Goal: Task Accomplishment & Management: Use online tool/utility

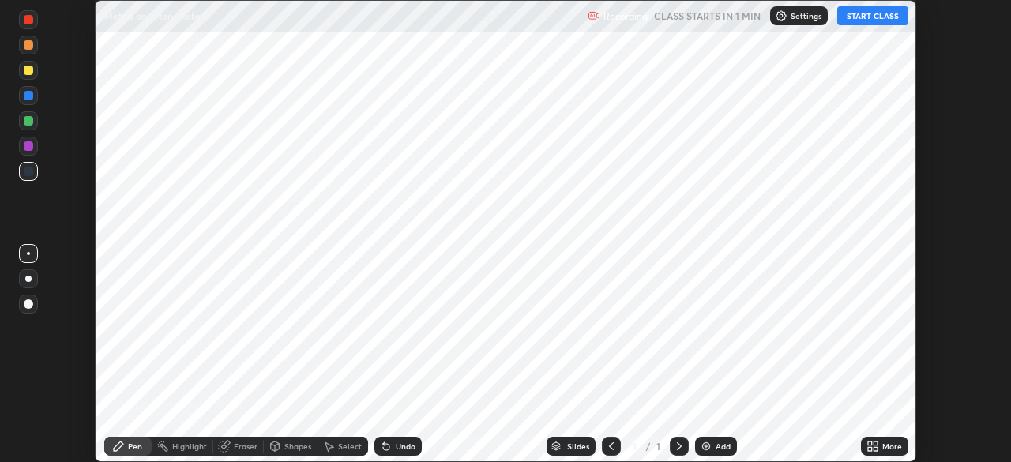
scroll to position [462, 1010]
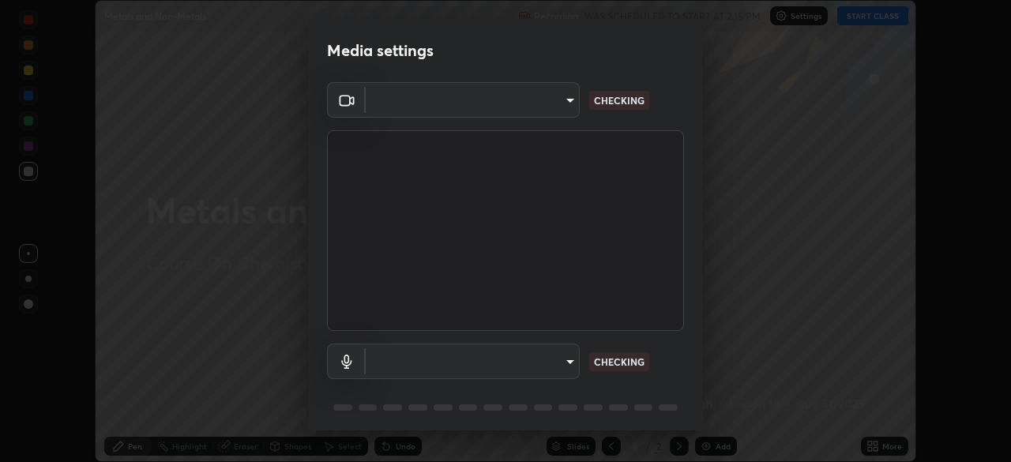
type input "ba13e312339ef8477216ddedc35df2f043033d031c8e6632ccfddaecbc9a7b0e"
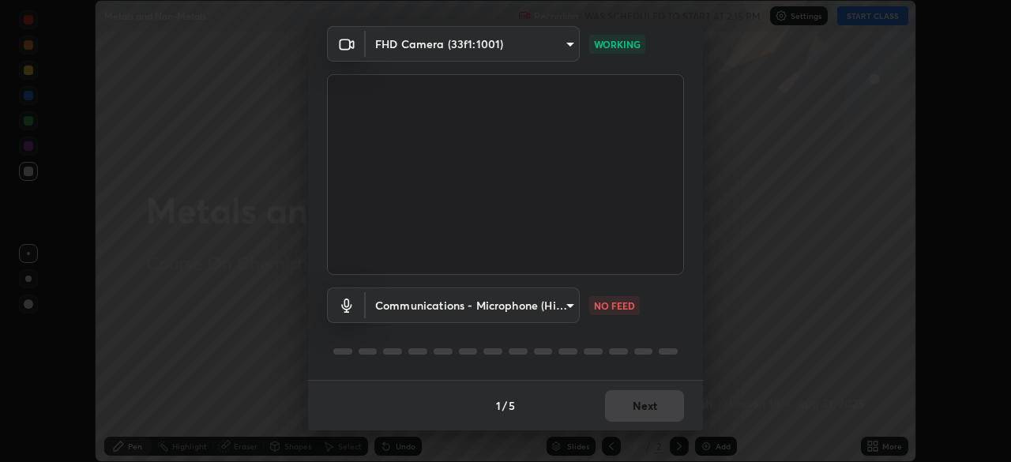
click at [561, 306] on body "Erase all Metals and Non-Metals Recording WAS SCHEDULED TO START AT 2:15 PM Set…" at bounding box center [505, 231] width 1011 height 462
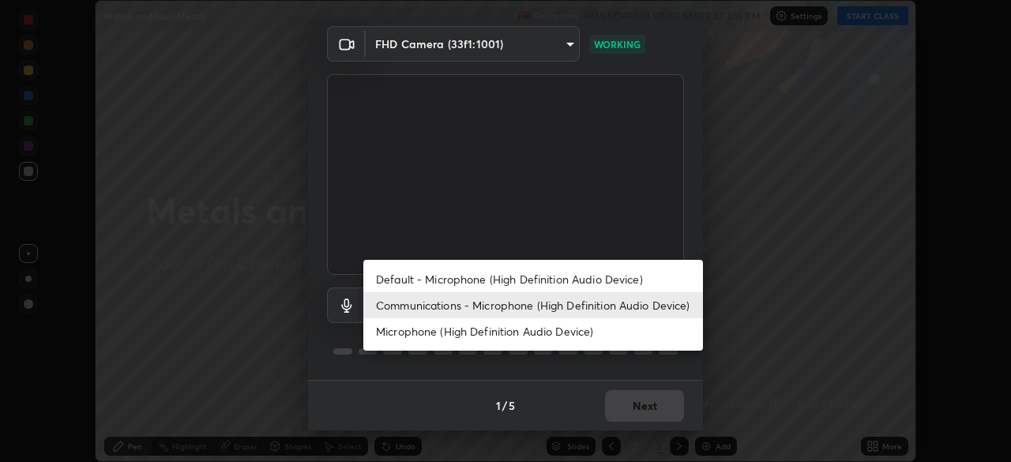
click at [573, 276] on li "Default - Microphone (High Definition Audio Device)" at bounding box center [533, 279] width 340 height 26
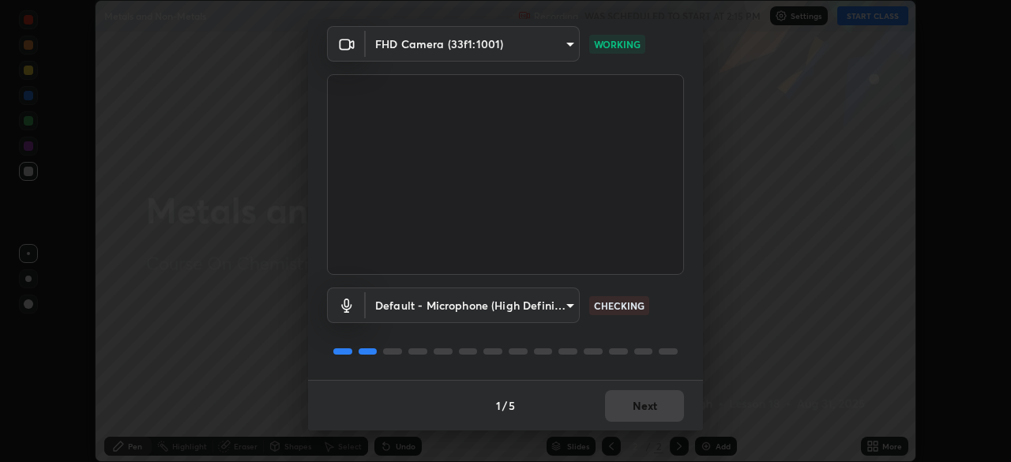
click at [554, 301] on body "Erase all Metals and Non-Metals Recording WAS SCHEDULED TO START AT 2:15 PM Set…" at bounding box center [505, 231] width 1011 height 462
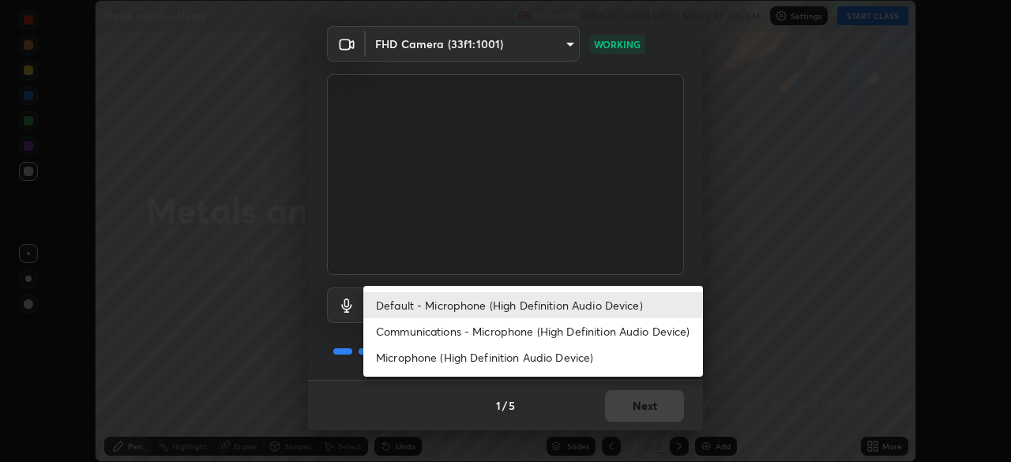
click at [552, 328] on li "Communications - Microphone (High Definition Audio Device)" at bounding box center [533, 331] width 340 height 26
type input "communications"
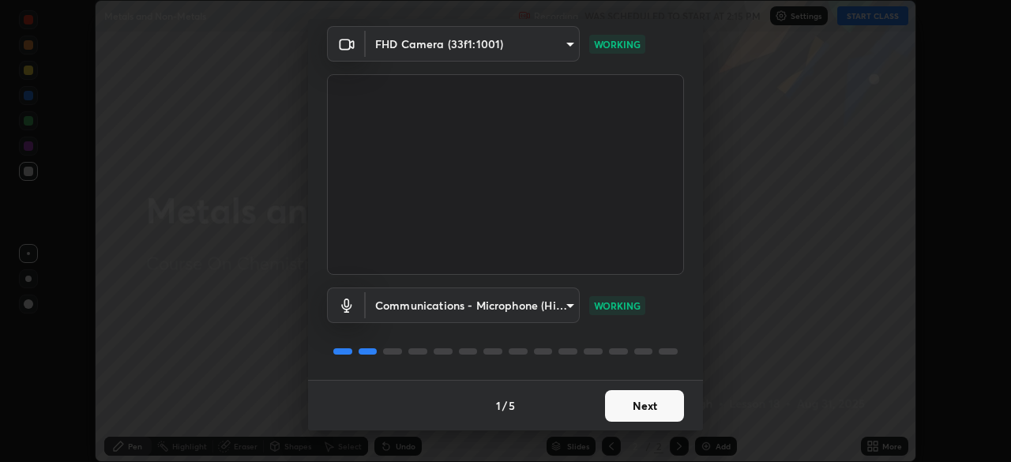
click at [631, 402] on button "Next" at bounding box center [644, 406] width 79 height 32
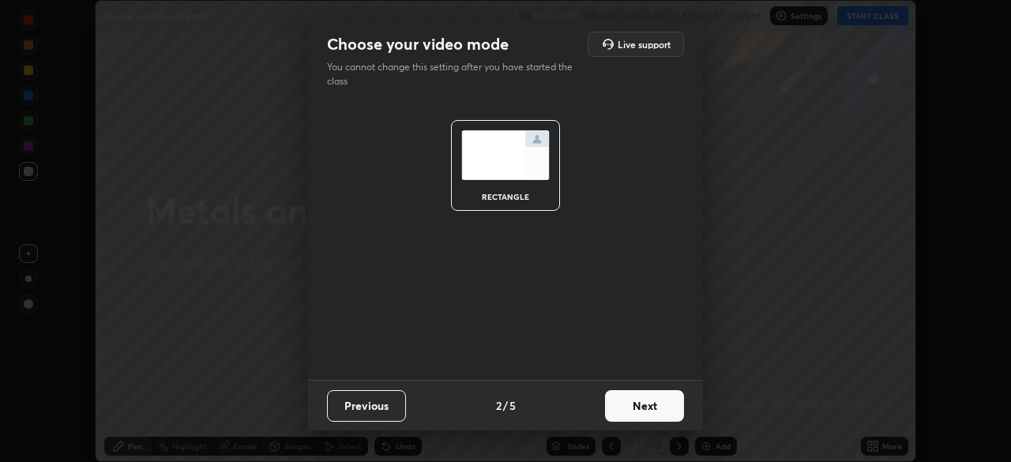
click at [633, 404] on button "Next" at bounding box center [644, 406] width 79 height 32
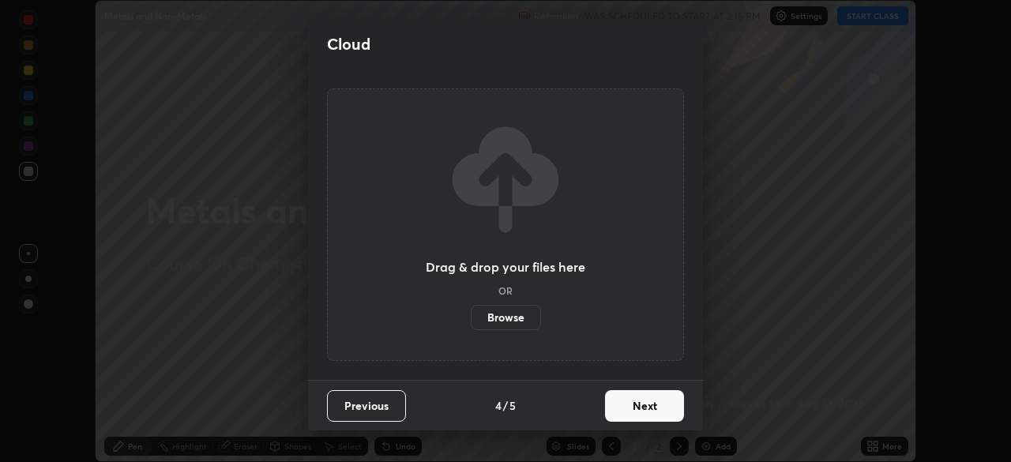
click at [640, 395] on button "Next" at bounding box center [644, 406] width 79 height 32
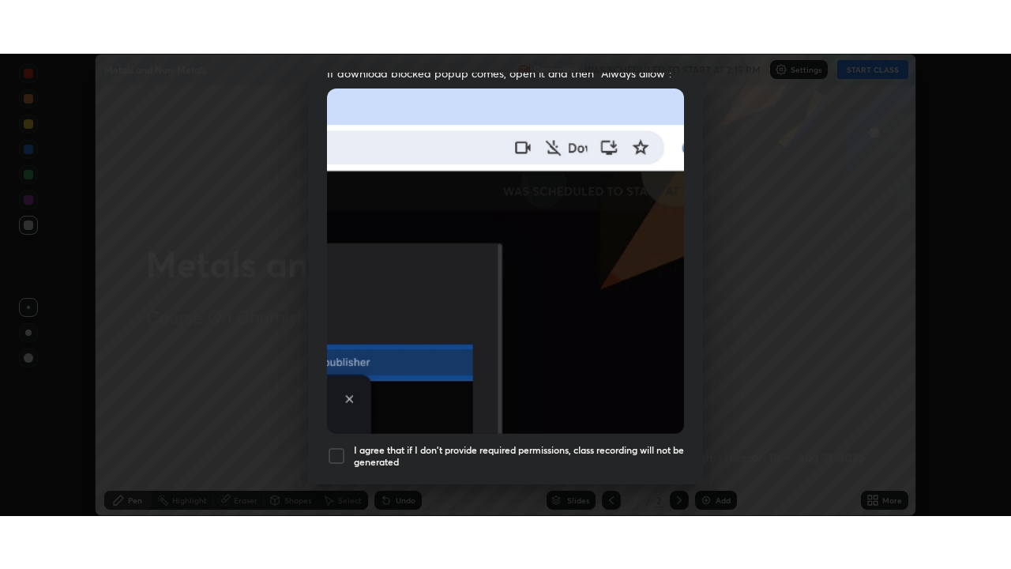
scroll to position [378, 0]
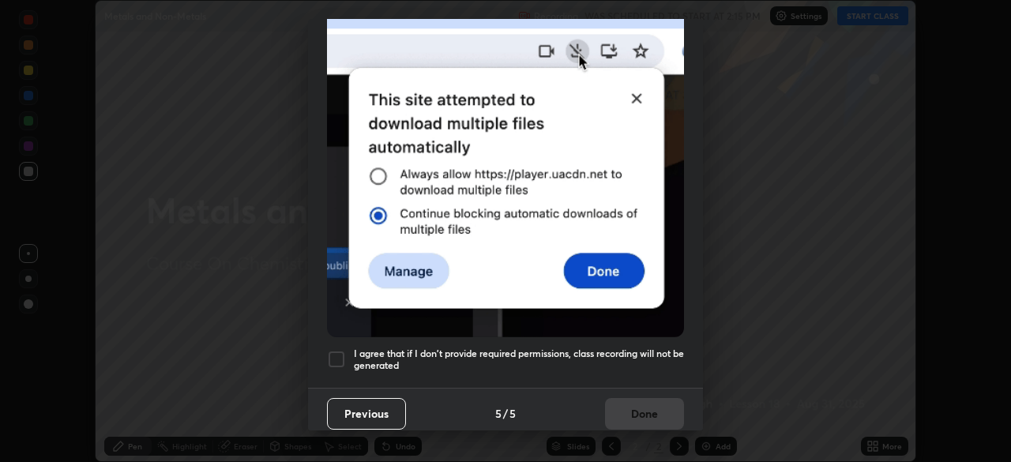
click at [341, 351] on div at bounding box center [336, 359] width 19 height 19
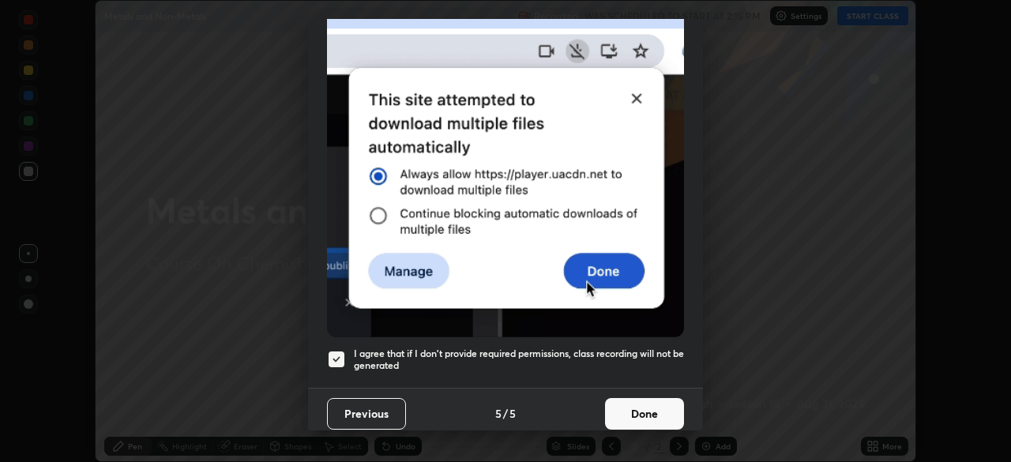
click at [633, 409] on button "Done" at bounding box center [644, 414] width 79 height 32
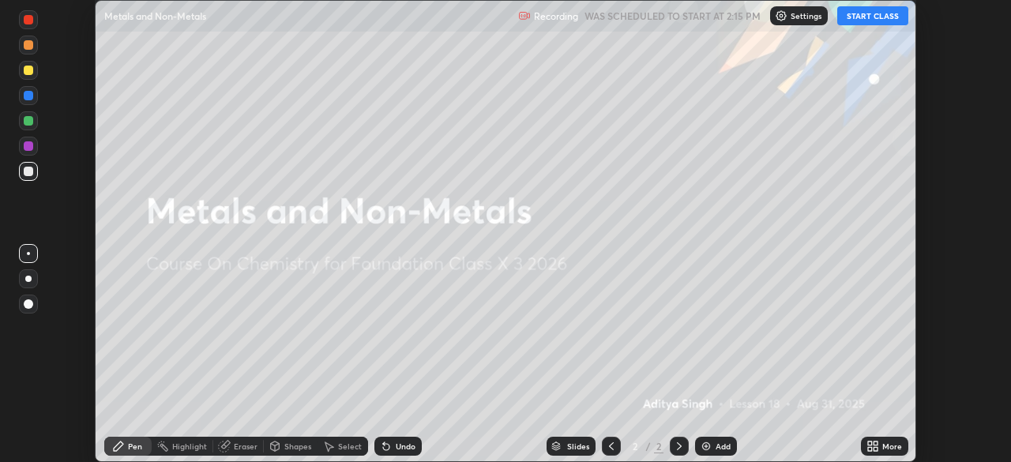
click at [855, 17] on button "START CLASS" at bounding box center [872, 15] width 71 height 19
click at [884, 447] on div "More" at bounding box center [892, 446] width 20 height 8
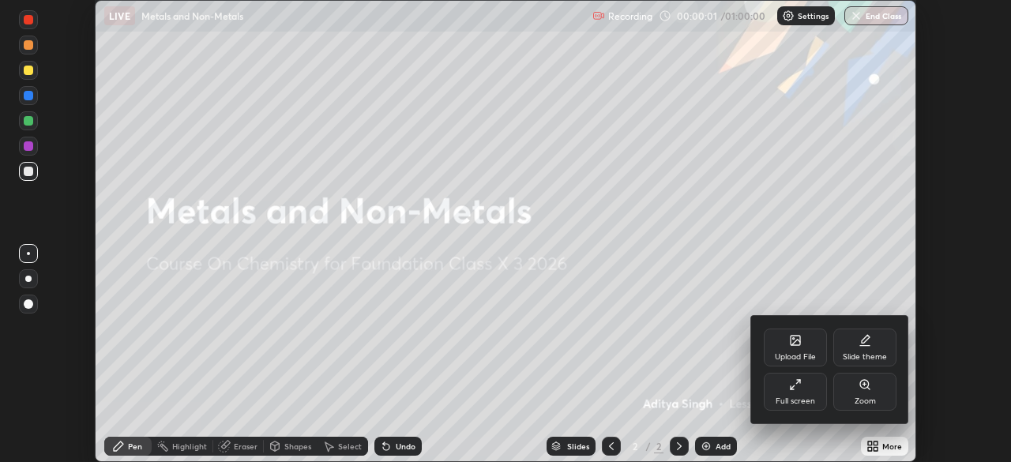
click at [797, 391] on div "Full screen" at bounding box center [795, 392] width 63 height 38
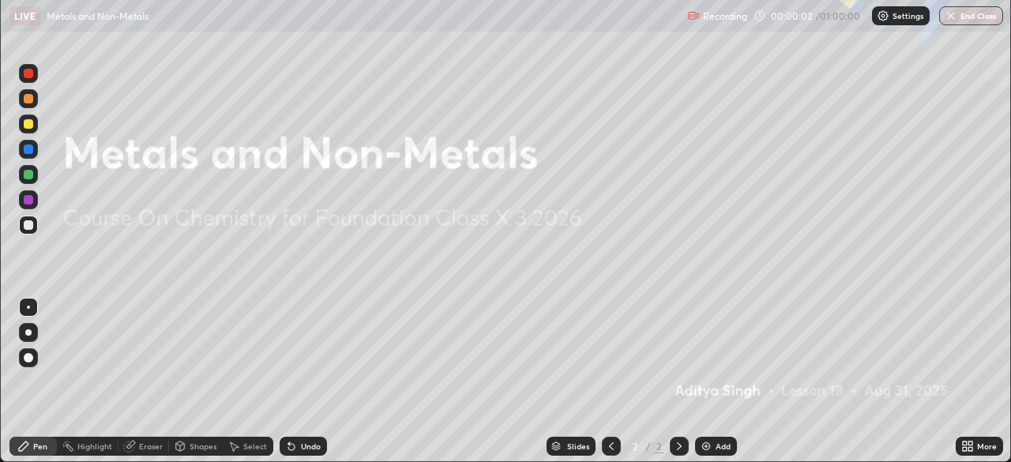
scroll to position [569, 1011]
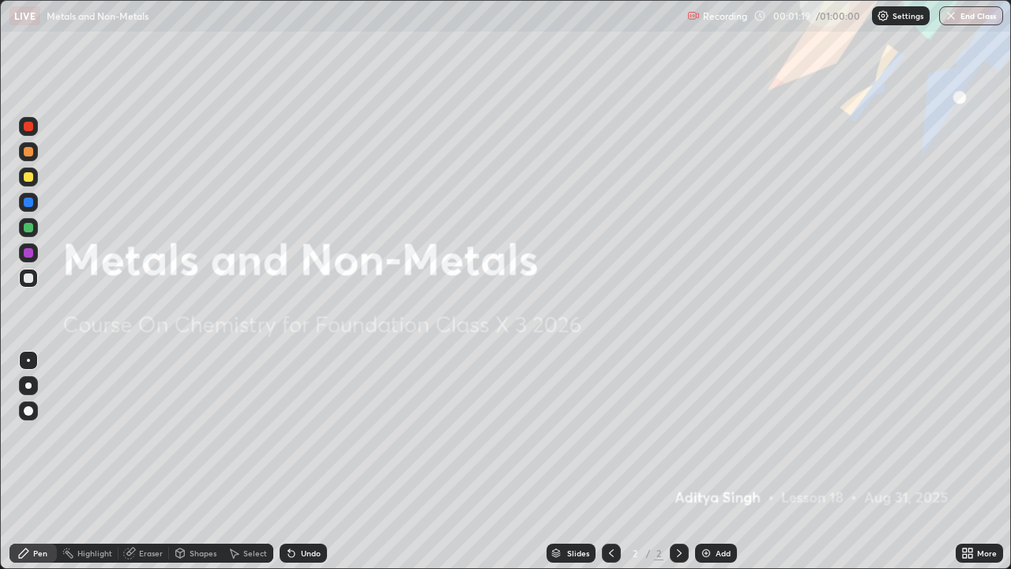
click at [715, 461] on div "Add" at bounding box center [722, 553] width 15 height 8
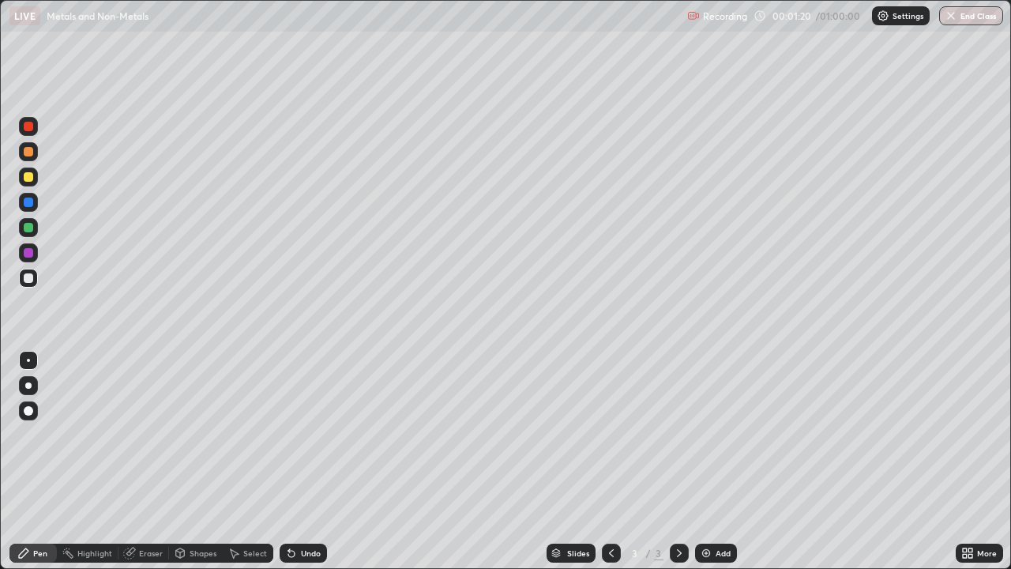
click at [30, 182] on div at bounding box center [28, 176] width 19 height 19
click at [28, 384] on div at bounding box center [28, 385] width 6 height 6
click at [34, 280] on div at bounding box center [28, 277] width 19 height 19
click at [29, 177] on div at bounding box center [28, 176] width 9 height 9
click at [31, 233] on div at bounding box center [28, 227] width 19 height 19
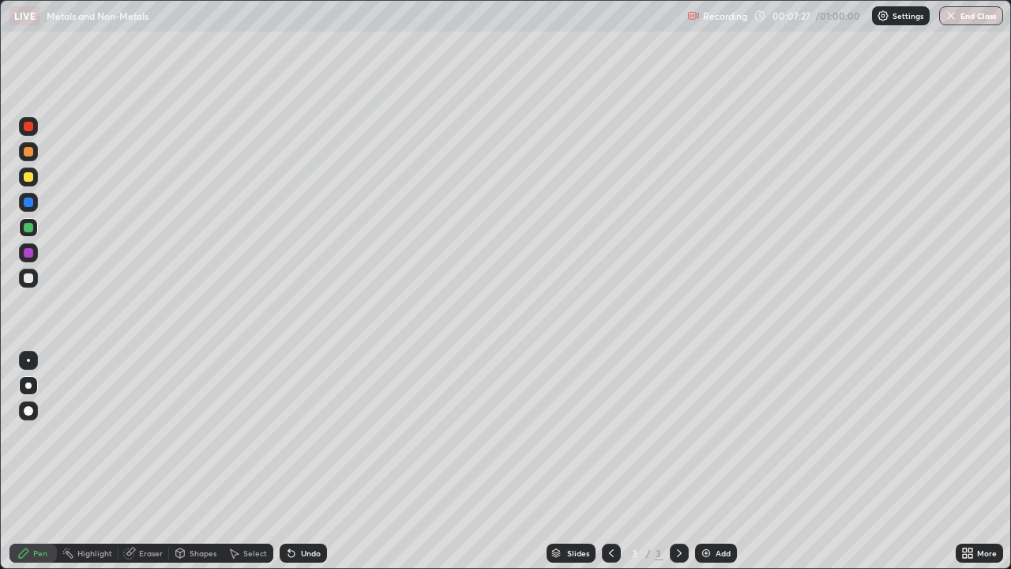
click at [28, 279] on div at bounding box center [28, 277] width 9 height 9
click at [707, 461] on img at bounding box center [706, 552] width 13 height 13
click at [291, 461] on icon at bounding box center [291, 553] width 6 height 6
click at [291, 461] on div "Undo" at bounding box center [303, 552] width 47 height 19
click at [294, 461] on div "Undo" at bounding box center [303, 552] width 47 height 19
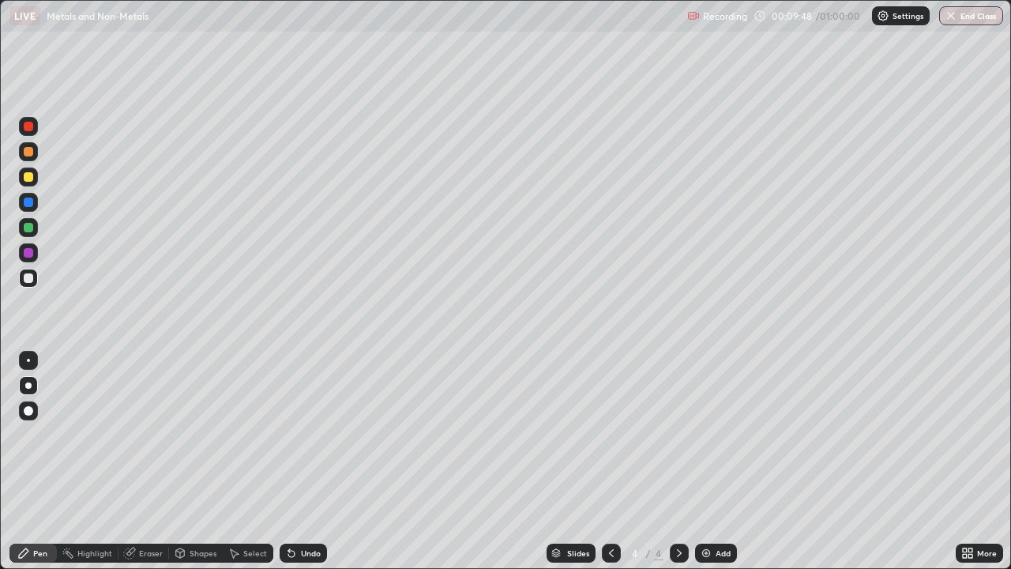
click at [609, 461] on icon at bounding box center [611, 552] width 13 height 13
click at [678, 461] on icon at bounding box center [679, 552] width 13 height 13
click at [970, 461] on icon at bounding box center [970, 556] width 4 height 4
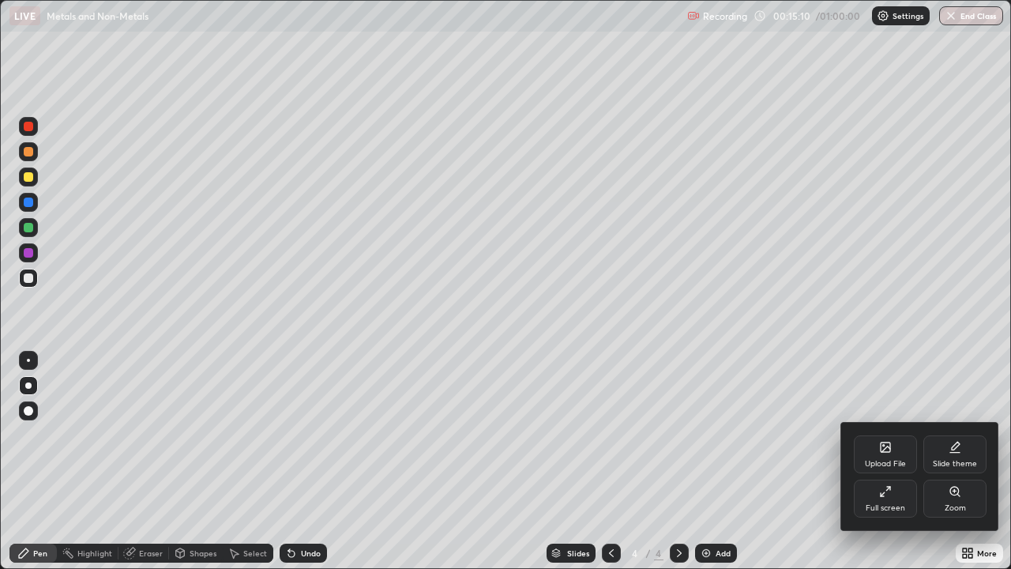
click at [885, 461] on div "Full screen" at bounding box center [885, 498] width 63 height 38
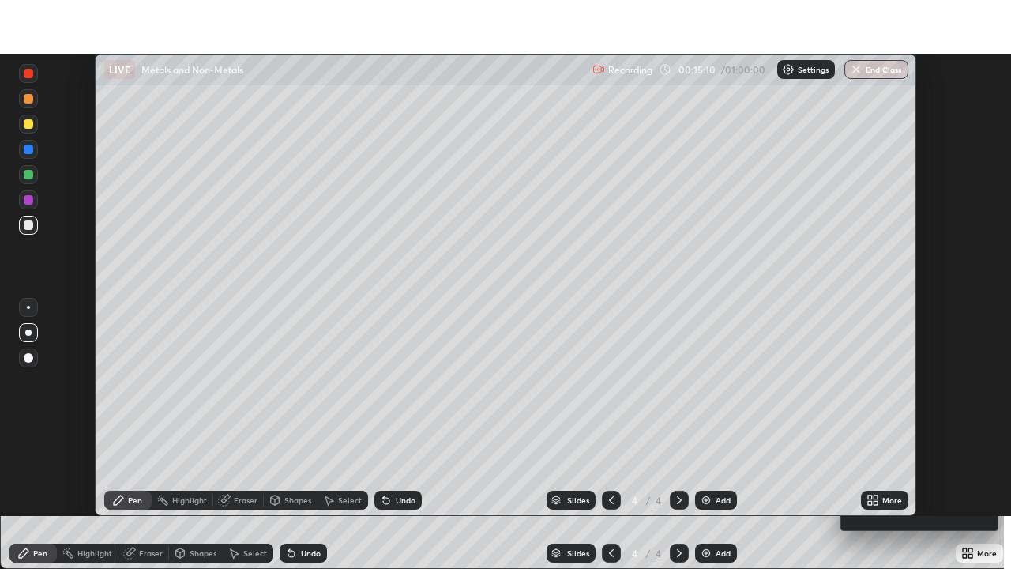
scroll to position [78509, 77960]
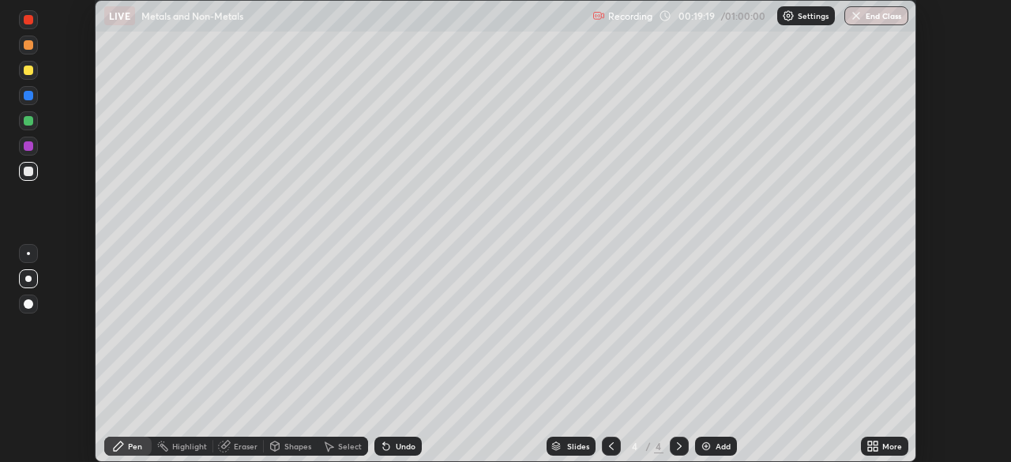
click at [880, 445] on div "More" at bounding box center [884, 446] width 47 height 19
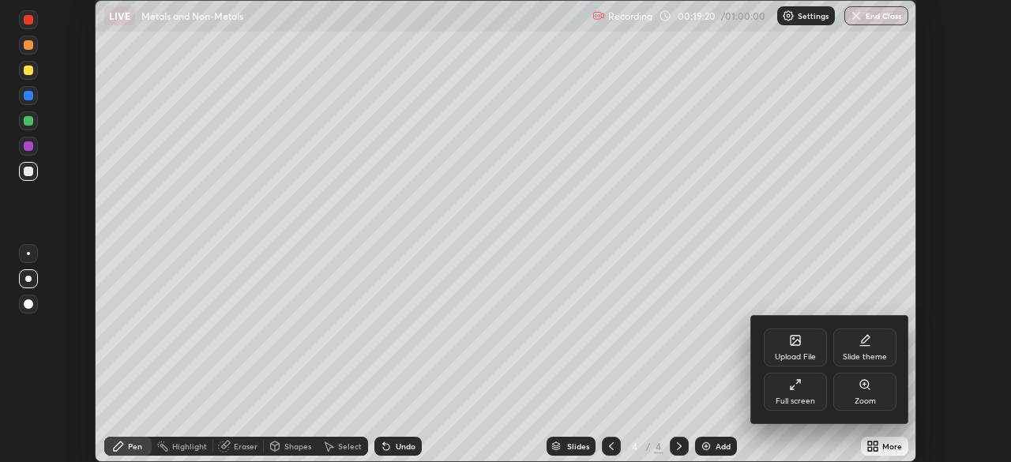
click at [794, 392] on div "Full screen" at bounding box center [795, 392] width 63 height 38
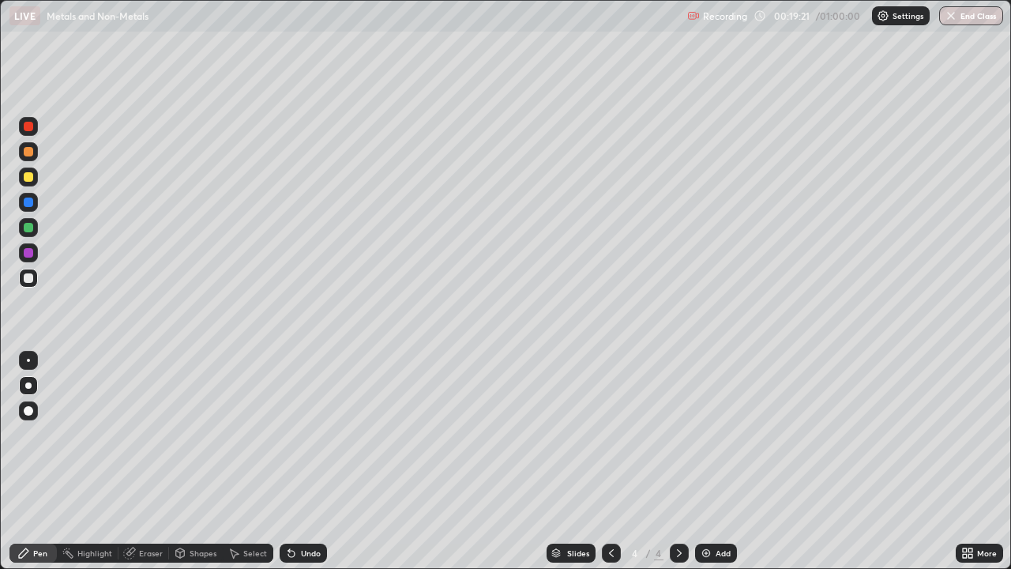
scroll to position [569, 1011]
click at [706, 461] on img at bounding box center [706, 552] width 13 height 13
click at [26, 184] on div at bounding box center [28, 176] width 19 height 19
click at [35, 281] on div at bounding box center [28, 277] width 19 height 19
click at [706, 461] on img at bounding box center [706, 552] width 13 height 13
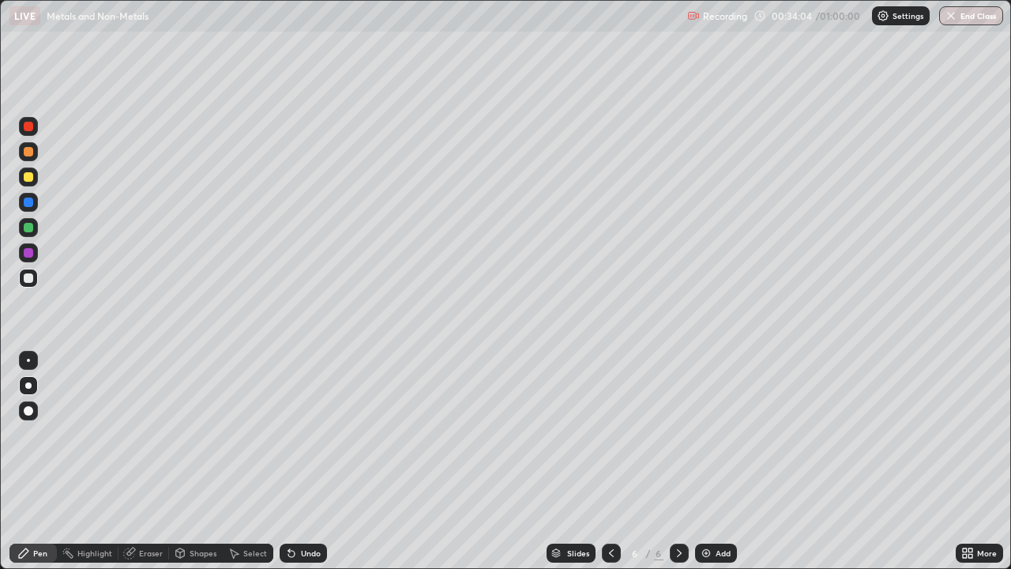
click at [28, 179] on div at bounding box center [28, 176] width 9 height 9
click at [26, 281] on div at bounding box center [28, 277] width 9 height 9
click at [706, 461] on img at bounding box center [706, 552] width 13 height 13
click at [700, 461] on img at bounding box center [706, 552] width 13 height 13
click at [971, 19] on button "End Class" at bounding box center [971, 15] width 64 height 19
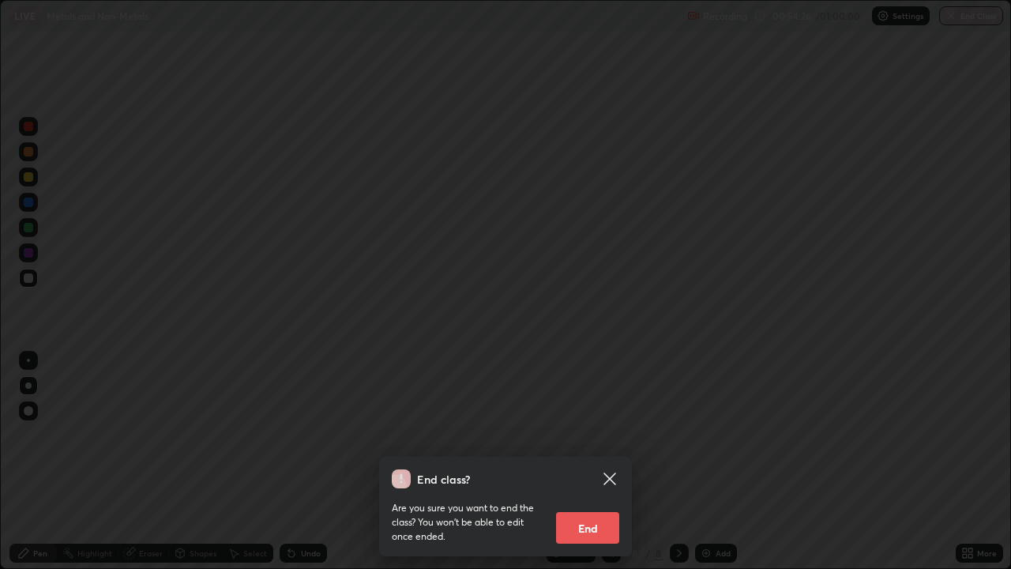
click at [592, 461] on button "End" at bounding box center [587, 528] width 63 height 32
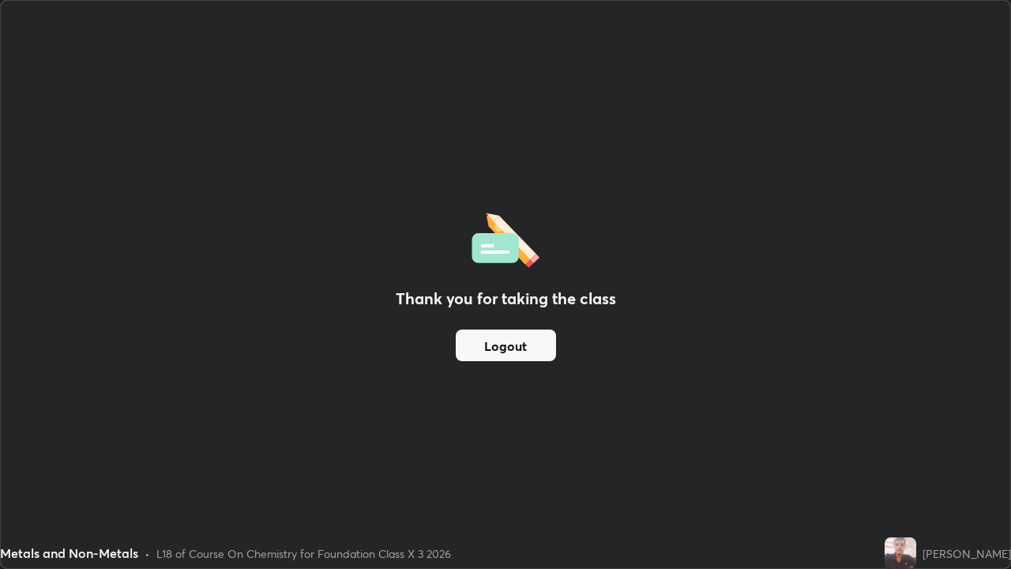
click at [524, 353] on button "Logout" at bounding box center [506, 345] width 100 height 32
